Goal: Task Accomplishment & Management: Use online tool/utility

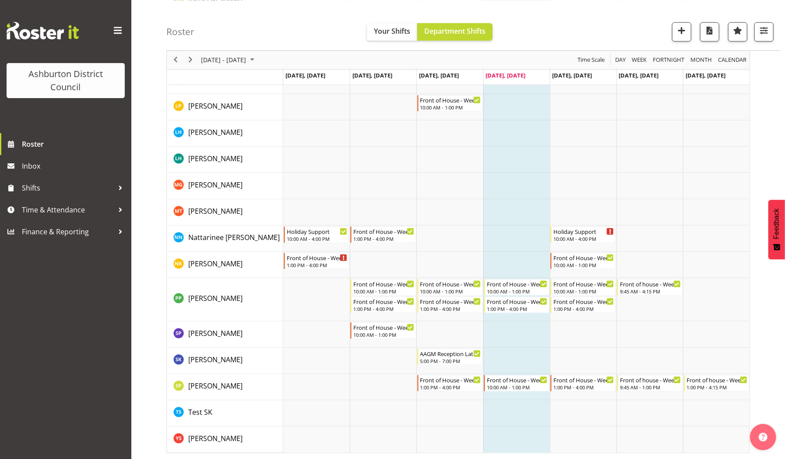
scroll to position [466, 0]
click at [189, 60] on span "Next" at bounding box center [190, 59] width 11 height 11
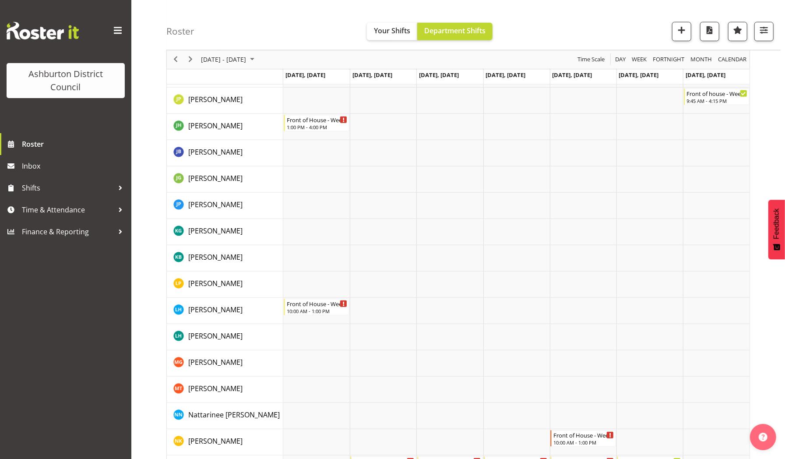
scroll to position [466, 0]
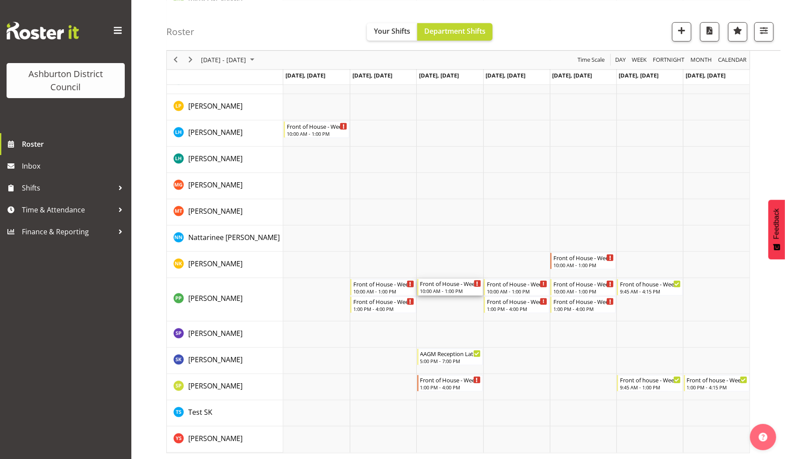
click at [439, 290] on div "10:00 AM - 1:00 PM" at bounding box center [450, 290] width 61 height 7
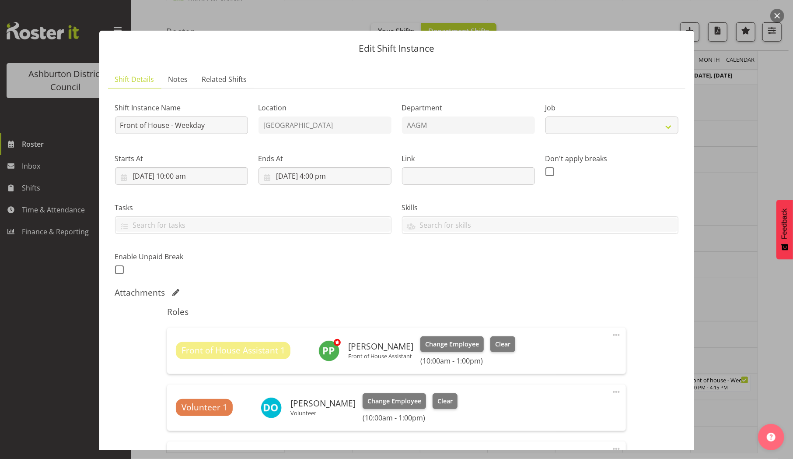
select select "10103"
click at [452, 344] on span "Change Employee" at bounding box center [452, 344] width 54 height 10
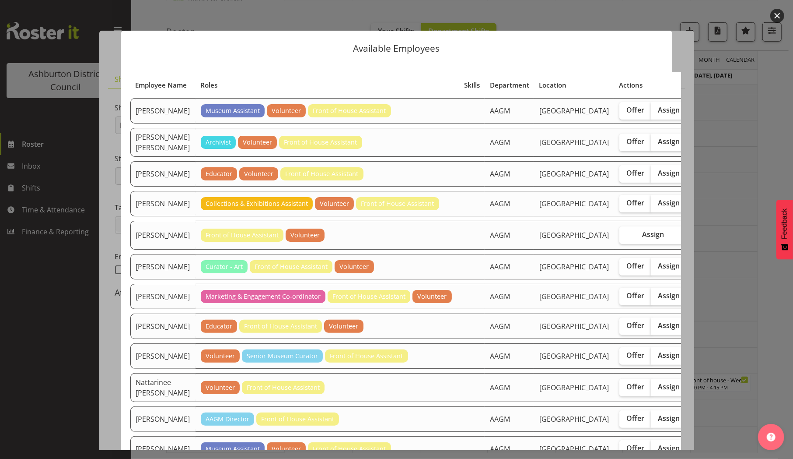
click at [775, 15] on button "button" at bounding box center [778, 16] width 14 height 14
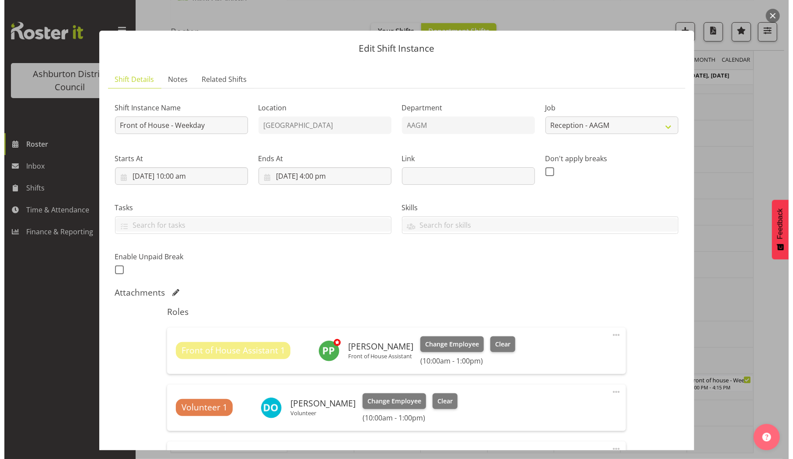
scroll to position [200, 0]
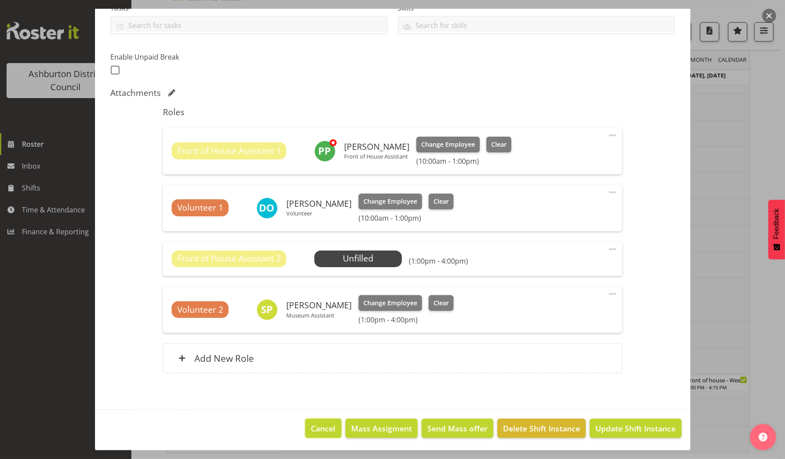
click at [311, 430] on span "Cancel" at bounding box center [323, 427] width 25 height 11
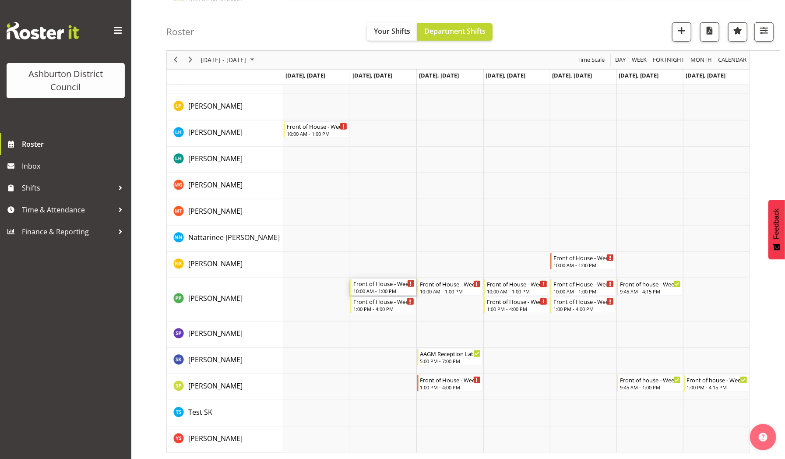
click at [373, 284] on div "Front of House - Weekday" at bounding box center [383, 283] width 61 height 9
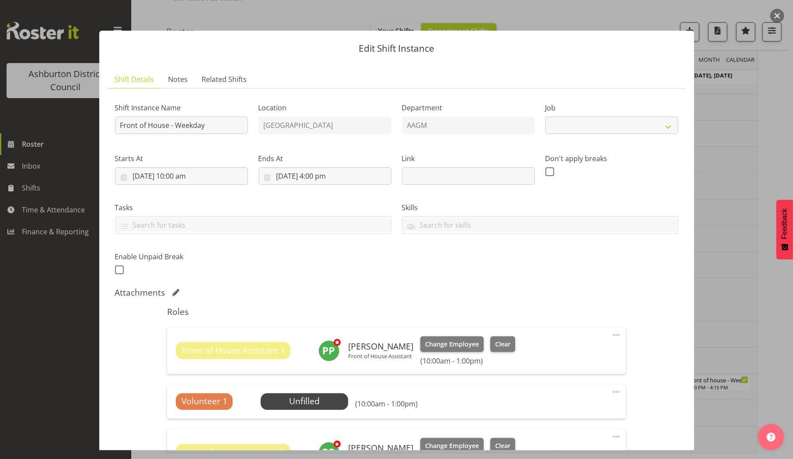
select select "10103"
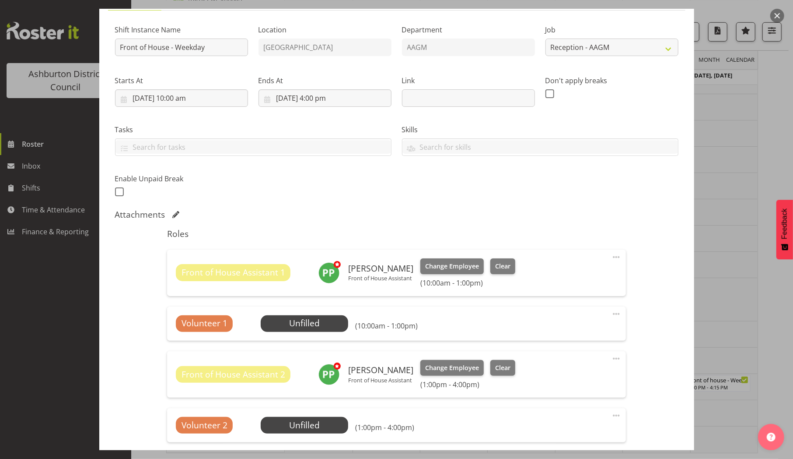
scroll to position [79, 0]
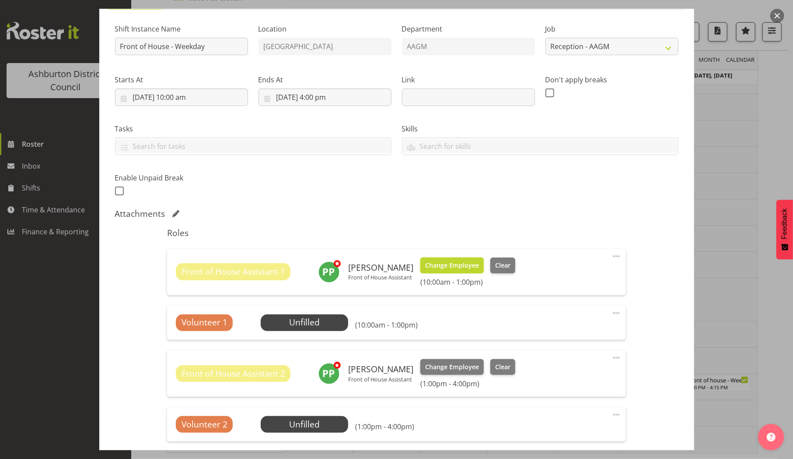
click at [455, 264] on span "Change Employee" at bounding box center [452, 265] width 54 height 10
